Goal: Information Seeking & Learning: Compare options

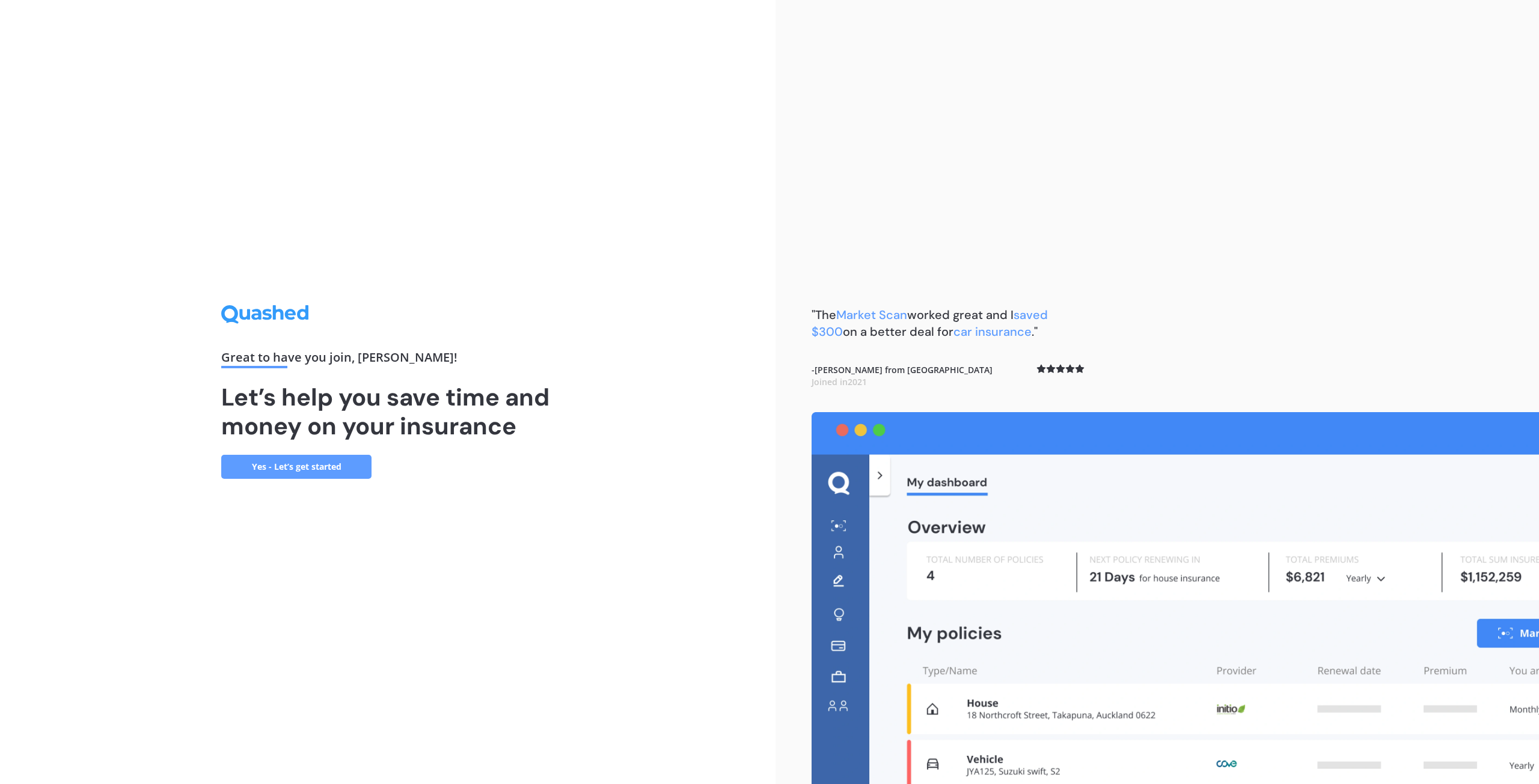
click at [306, 471] on link "Yes - Let’s get started" at bounding box center [296, 467] width 150 height 24
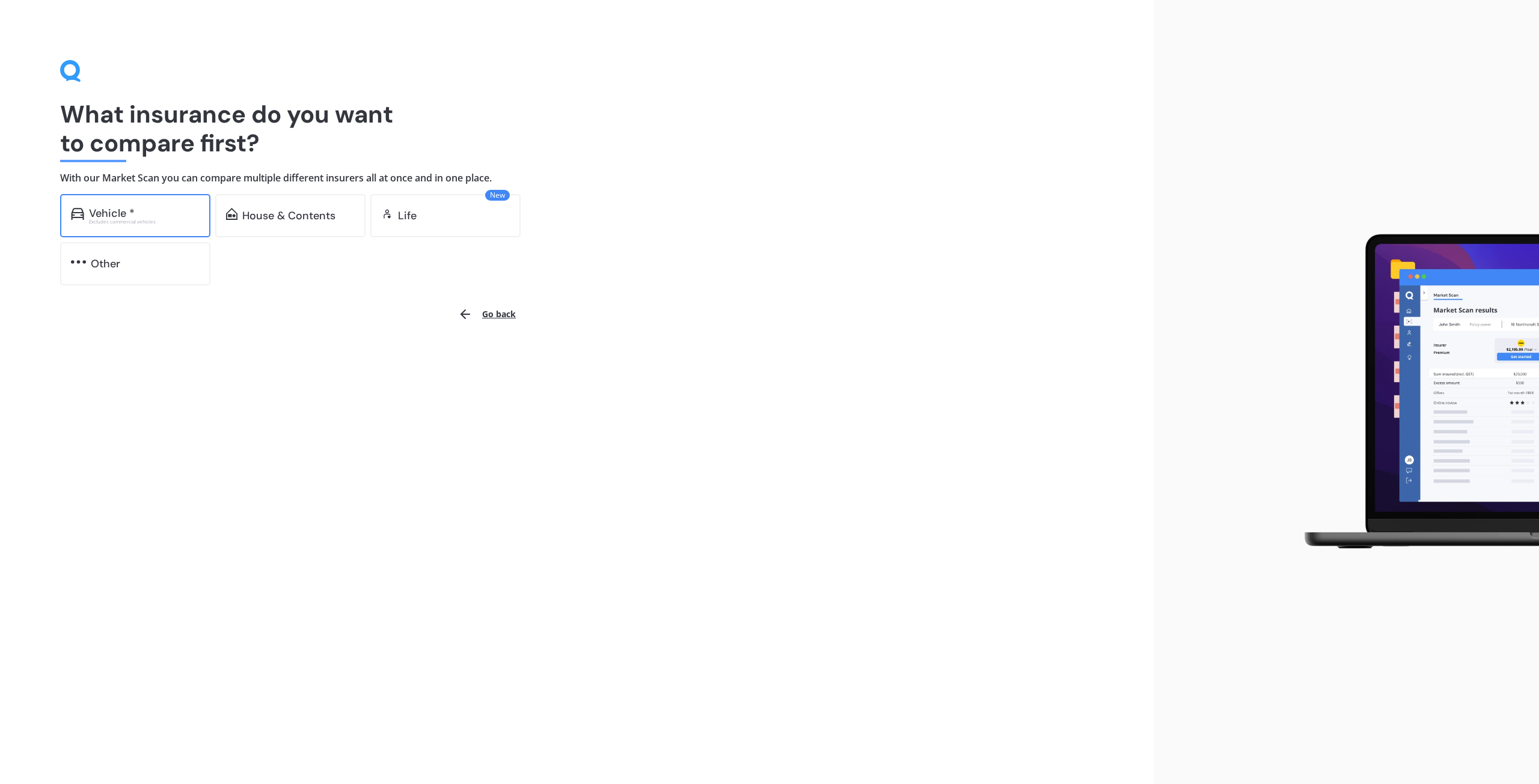
click at [132, 215] on div "Vehicle *" at bounding box center [112, 213] width 46 height 12
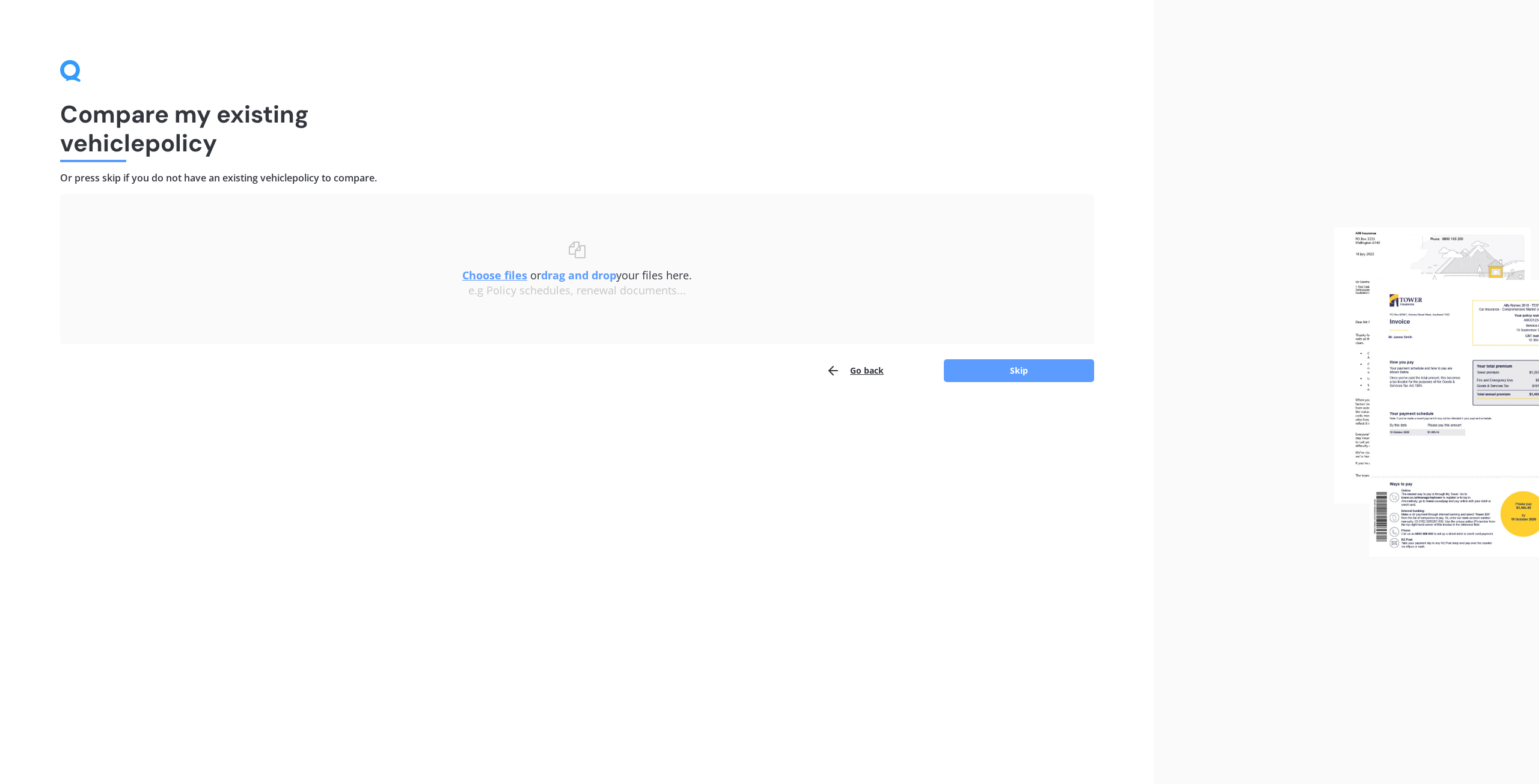
click at [1401, 783] on html "Compare my existing vehicle policy Or press skip if you do not have an existing…" at bounding box center [769, 392] width 1539 height 784
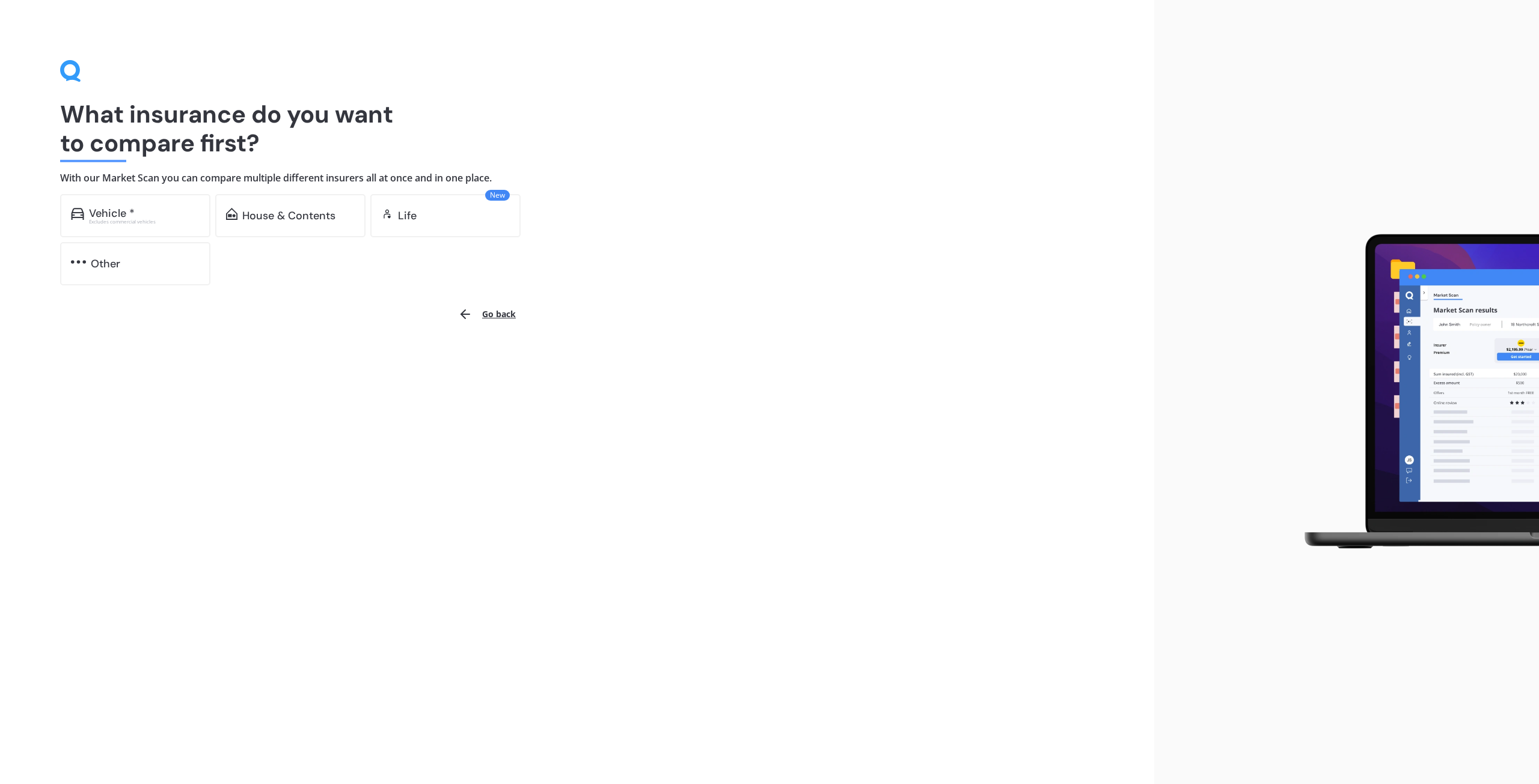
click at [15, 5] on div "What insurance do you want to compare first? With our Market Scan you can compa…" at bounding box center [577, 392] width 1154 height 784
